Goal: Transaction & Acquisition: Purchase product/service

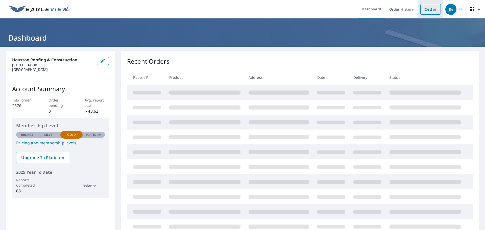
click at [433, 9] on link "Order" at bounding box center [430, 9] width 20 height 11
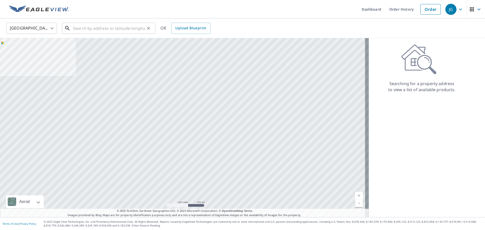
click at [79, 31] on input "text" at bounding box center [109, 28] width 72 height 14
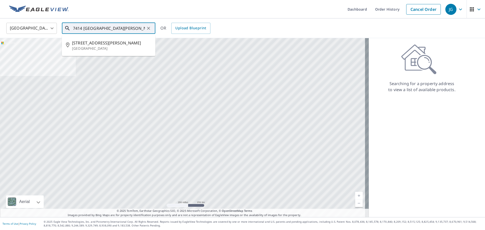
click at [106, 46] on span "[STREET_ADDRESS][PERSON_NAME]" at bounding box center [111, 43] width 79 height 6
type input "[STREET_ADDRESS][PERSON_NAME][PERSON_NAME]"
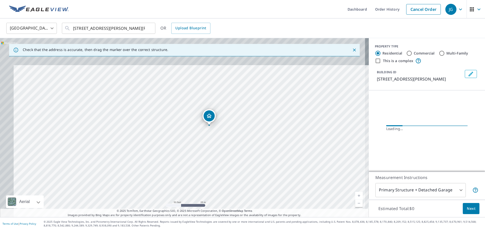
drag, startPoint x: 235, startPoint y: 126, endPoint x: 253, endPoint y: 165, distance: 42.3
click at [253, 164] on div "[STREET_ADDRESS][PERSON_NAME][PERSON_NAME]" at bounding box center [184, 127] width 369 height 179
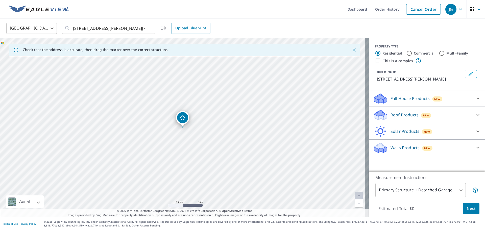
click at [439, 108] on div "Roof Products New Premium $24.25 - $75.5 Standard $27.5 QuickSquares™ $18 Gutte…" at bounding box center [427, 115] width 116 height 16
click at [443, 114] on div "Roof Products New" at bounding box center [422, 115] width 99 height 12
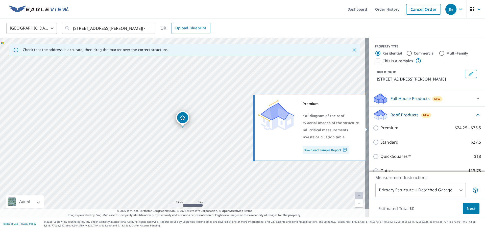
click at [412, 129] on label "Premium $24.25 - $75.5" at bounding box center [431, 128] width 101 height 6
click at [381, 129] on input "Premium $24.25 - $75.5" at bounding box center [377, 128] width 8 height 6
checkbox input "true"
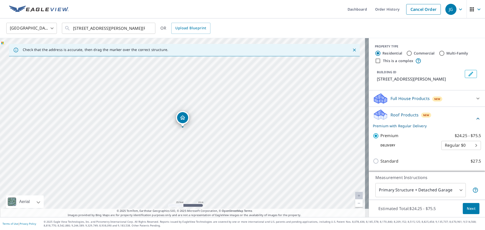
click at [468, 206] on span "Next" at bounding box center [471, 209] width 9 height 6
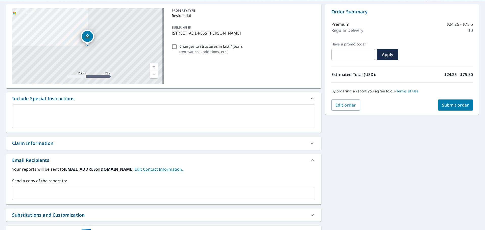
scroll to position [88, 0]
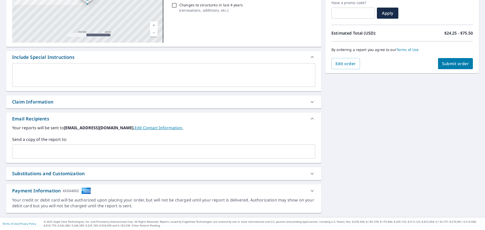
drag, startPoint x: 41, startPoint y: 147, endPoint x: 42, endPoint y: 151, distance: 4.0
click at [42, 149] on div "Your reports will be sent to [EMAIL_ADDRESS][DOMAIN_NAME]. Edit Contact Informa…" at bounding box center [163, 142] width 303 height 34
click at [46, 159] on div "Your reports will be sent to [EMAIL_ADDRESS][DOMAIN_NAME]. Edit Contact Informa…" at bounding box center [163, 144] width 315 height 38
click at [47, 152] on input "text" at bounding box center [159, 152] width 291 height 10
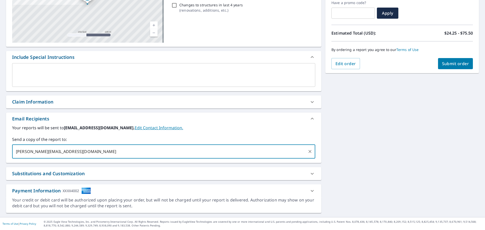
type input "[PERSON_NAME][EMAIL_ADDRESS][DOMAIN_NAME]"
click at [377, 137] on div "[STREET_ADDRESS][PERSON_NAME][PERSON_NAME] Aerial Road A standard road map Aeri…" at bounding box center [242, 88] width 485 height 259
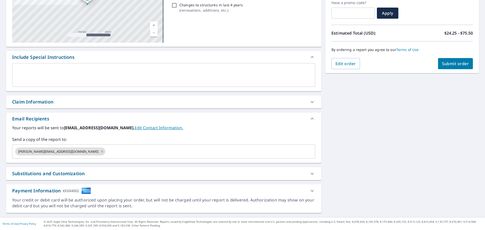
click at [435, 70] on div "Order Summary Premium $24.25 - $75.5 Regular Delivery $0 Have a promo code? ​ A…" at bounding box center [402, 18] width 154 height 110
click at [438, 67] on button "Submit order" at bounding box center [455, 63] width 35 height 11
checkbox input "true"
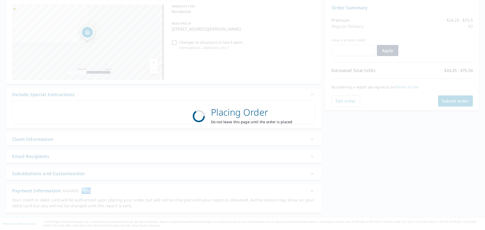
scroll to position [51, 0]
